Goal: Task Accomplishment & Management: Complete application form

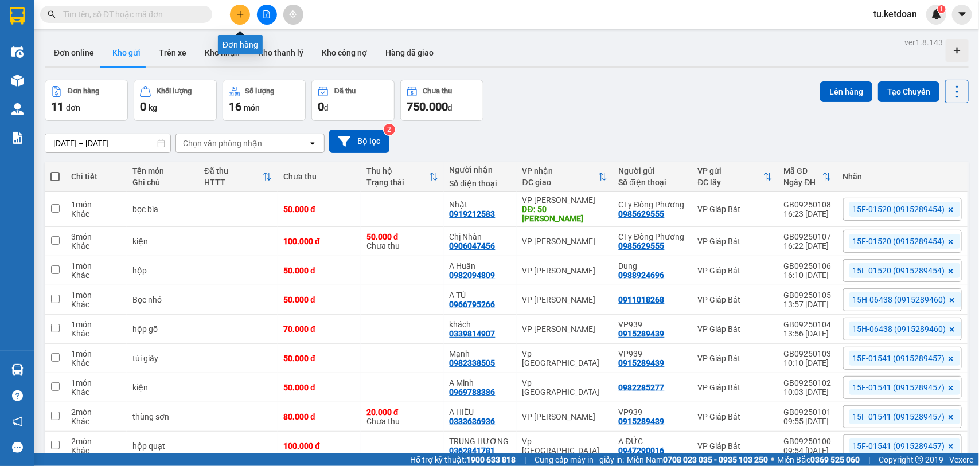
click at [239, 13] on icon "plus" at bounding box center [240, 14] width 8 height 8
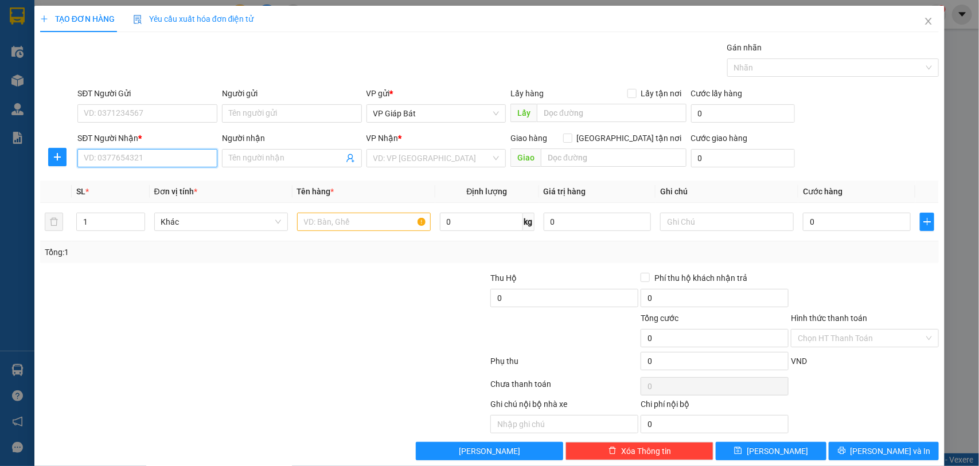
click at [116, 161] on input "SĐT Người Nhận *" at bounding box center [147, 158] width 140 height 18
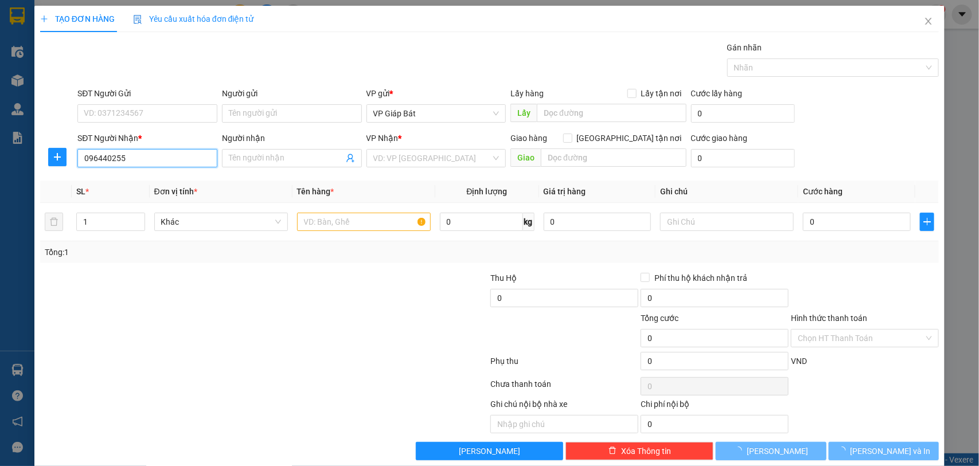
type input "0964402559"
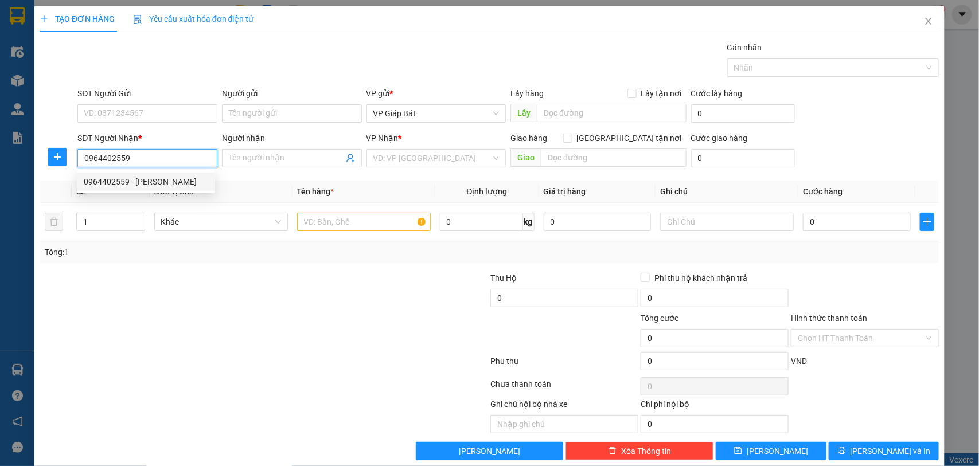
click at [139, 184] on div "0964402559 - [PERSON_NAME]" at bounding box center [146, 182] width 124 height 13
type input "tiến đạt"
type input "0964402559"
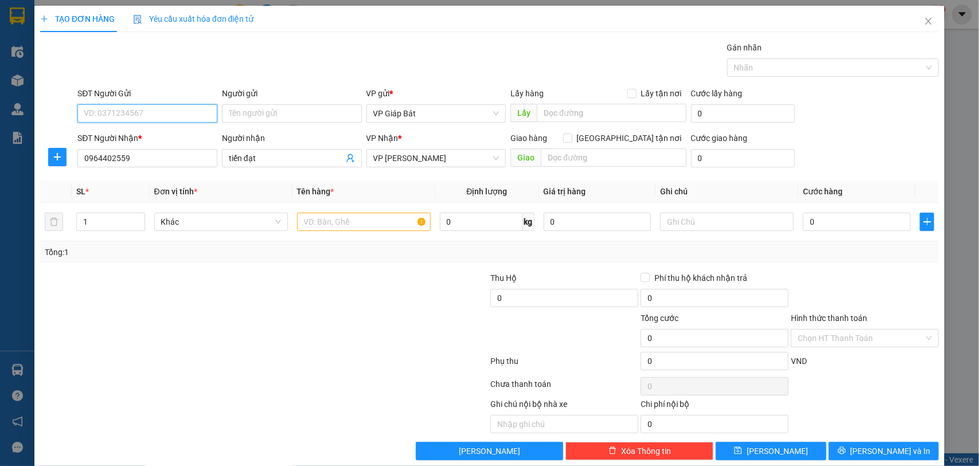
click at [171, 116] on input "SĐT Người Gửi" at bounding box center [147, 113] width 140 height 18
click at [172, 134] on div "0915289439 - VP939" at bounding box center [146, 137] width 124 height 13
type input "0915289439"
type input "VP939"
click at [330, 217] on input "text" at bounding box center [364, 222] width 134 height 18
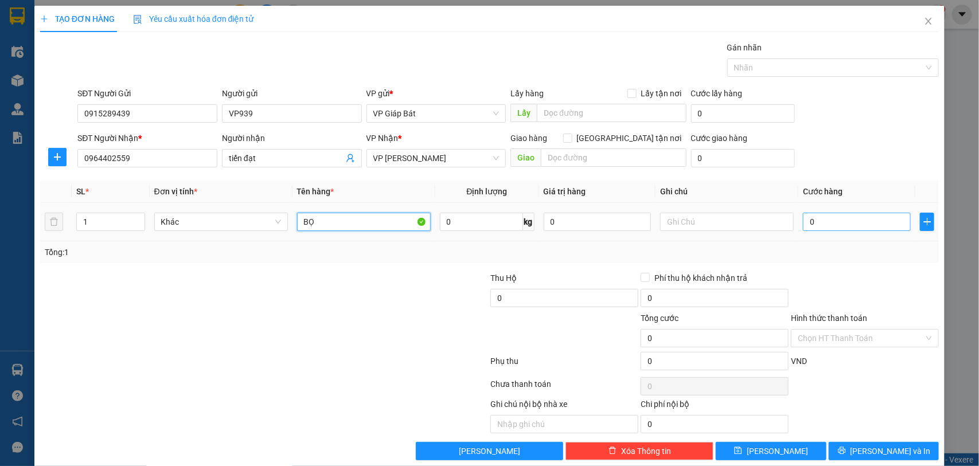
type input "B"
type input "bọc vàng"
click at [846, 224] on input "0" at bounding box center [857, 222] width 108 height 18
type input "5"
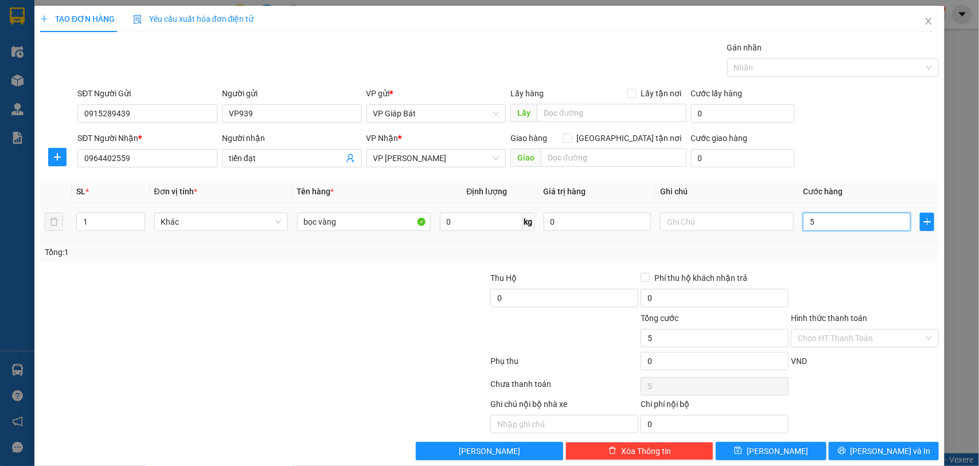
type input "5"
type input "50"
type input "500"
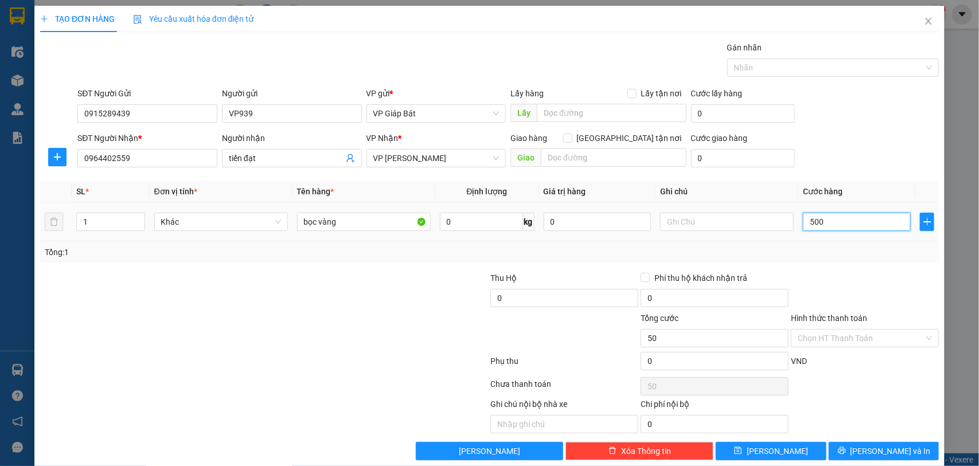
type input "500"
type input "5.000"
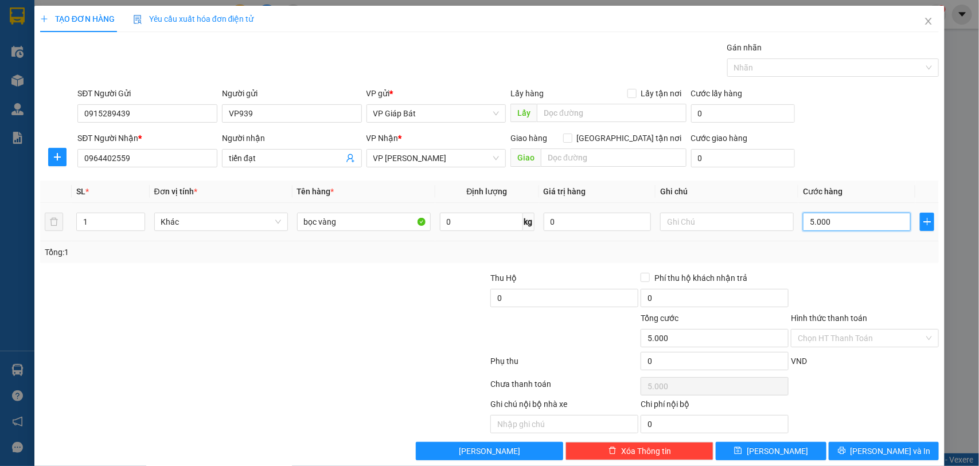
type input "50.000"
click at [810, 71] on div at bounding box center [827, 68] width 195 height 14
type input "50.000"
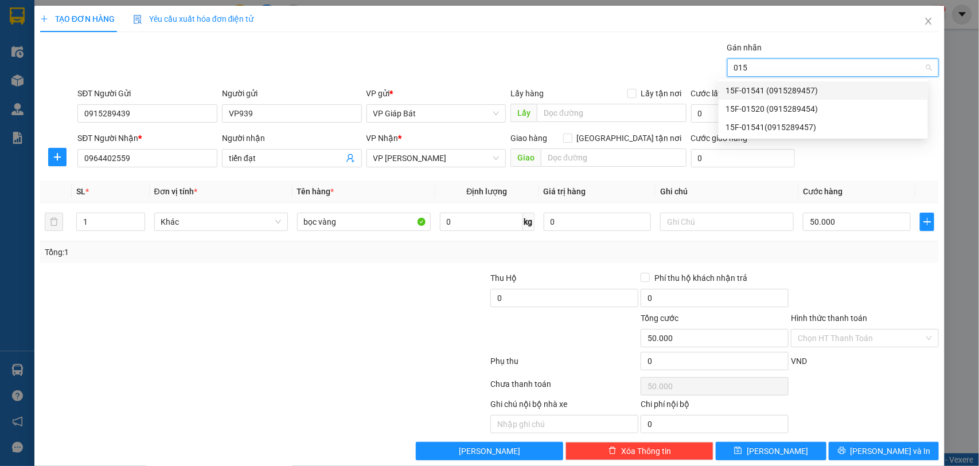
type input "0154"
click at [802, 88] on div "15F-01541 (0915289457)" at bounding box center [824, 90] width 196 height 13
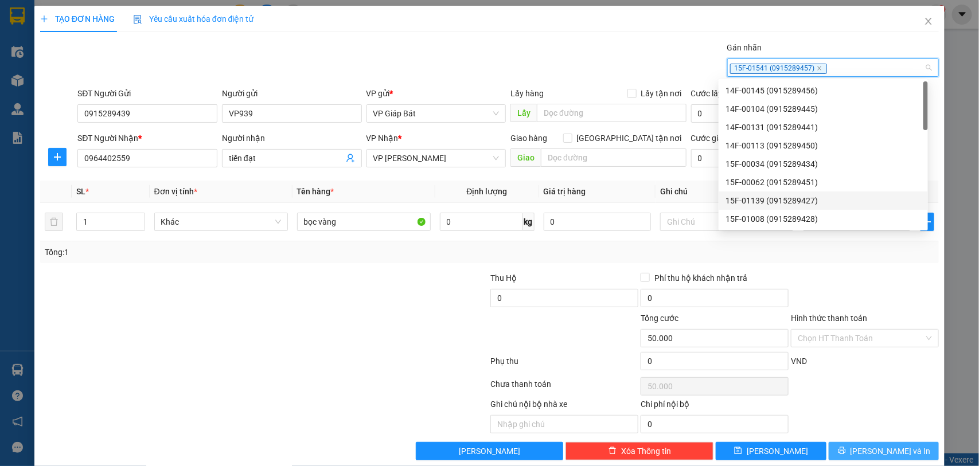
click at [867, 455] on span "[PERSON_NAME] và In" at bounding box center [891, 451] width 80 height 13
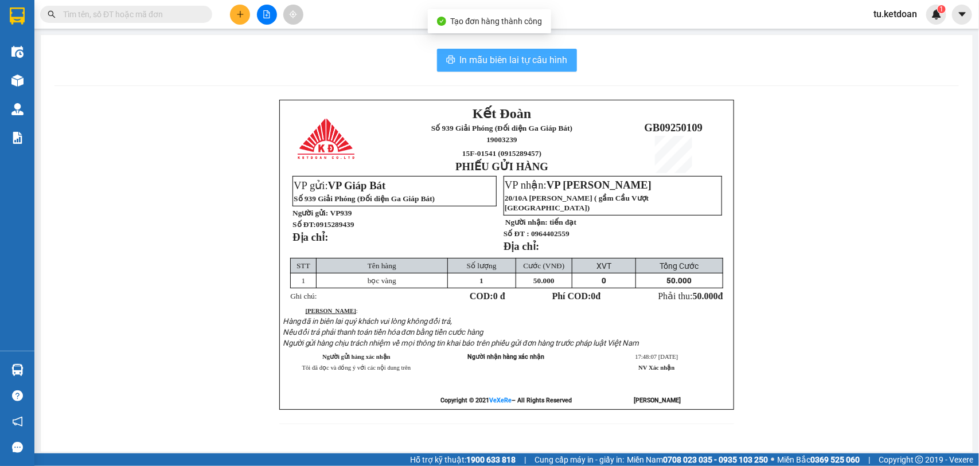
click at [485, 54] on span "In mẫu biên lai tự cấu hình" at bounding box center [514, 60] width 108 height 14
